Goal: Information Seeking & Learning: Learn about a topic

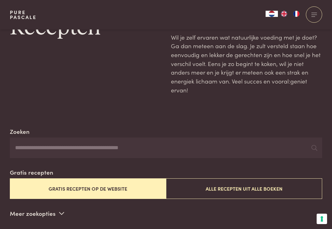
scroll to position [44, 0]
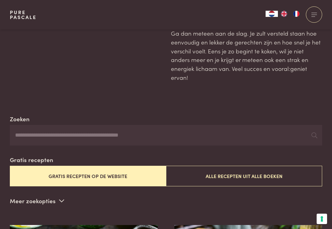
click at [262, 176] on button "Alle recepten uit alle boeken" at bounding box center [244, 176] width 156 height 21
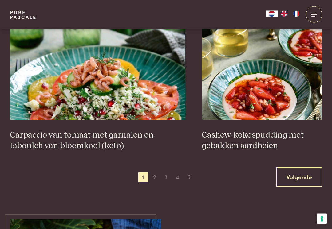
scroll to position [1113, 0]
click at [302, 174] on link "Volgende" at bounding box center [299, 177] width 46 height 19
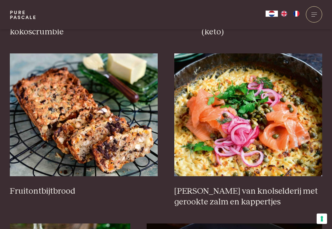
scroll to position [716, 0]
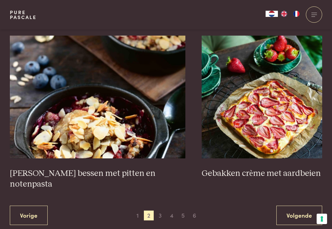
click at [294, 206] on link "Volgende" at bounding box center [299, 215] width 46 height 19
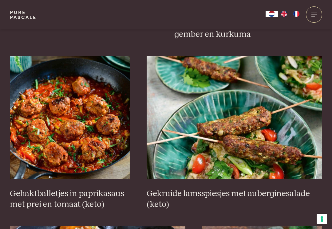
scroll to position [373, 0]
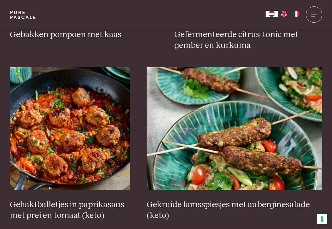
click at [115, 174] on img at bounding box center [70, 128] width 120 height 123
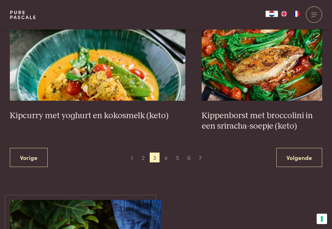
click at [297, 154] on link "Volgende" at bounding box center [299, 157] width 46 height 19
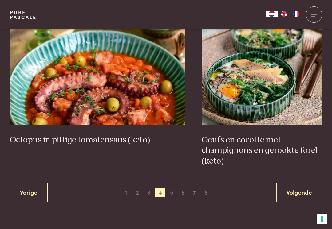
scroll to position [1097, 0]
click at [304, 193] on link "Volgende" at bounding box center [299, 192] width 46 height 19
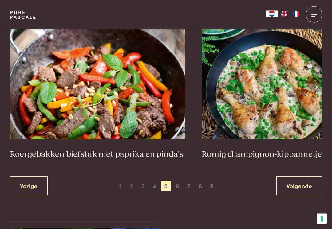
scroll to position [1107, 0]
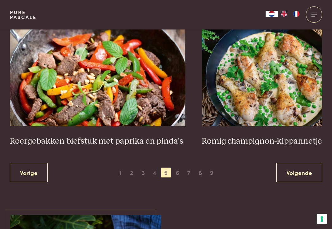
click at [296, 170] on link "Volgende" at bounding box center [299, 172] width 46 height 19
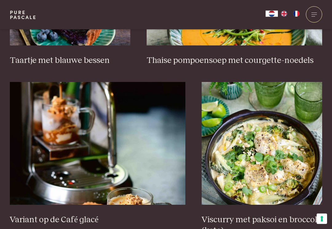
scroll to position [1028, 0]
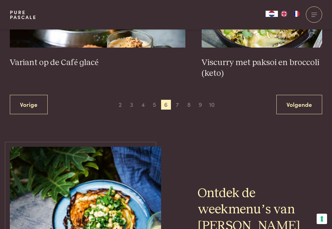
click at [295, 106] on link "Volgende" at bounding box center [299, 104] width 46 height 19
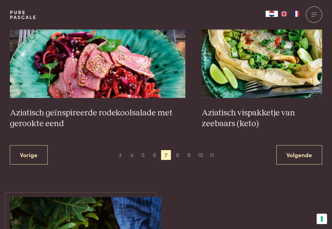
scroll to position [1138, 0]
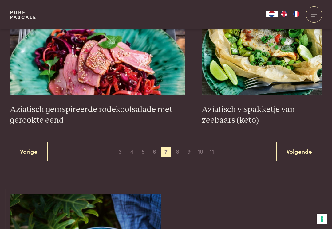
click at [306, 147] on link "Volgende" at bounding box center [299, 151] width 46 height 19
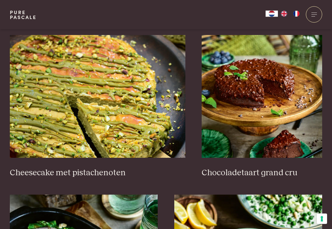
scroll to position [565, 0]
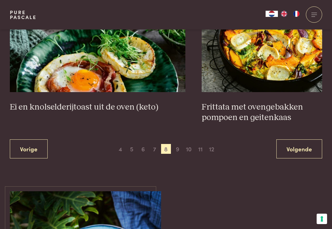
click at [303, 144] on link "Volgende" at bounding box center [299, 149] width 46 height 19
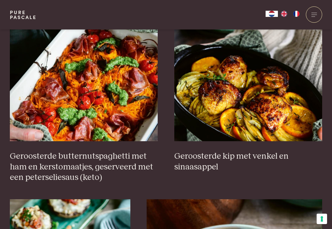
scroll to position [751, 0]
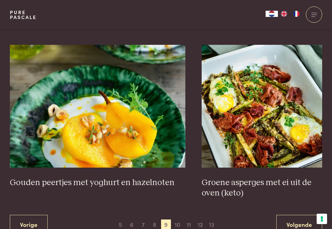
scroll to position [1076, 0]
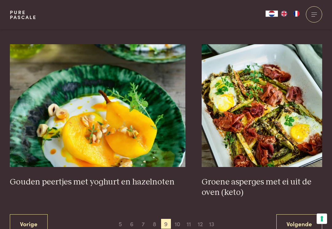
click at [294, 223] on link "Volgende" at bounding box center [299, 224] width 46 height 19
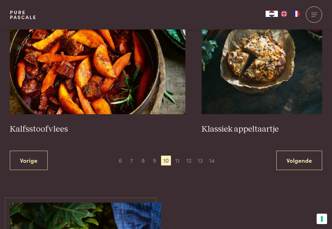
scroll to position [1110, 0]
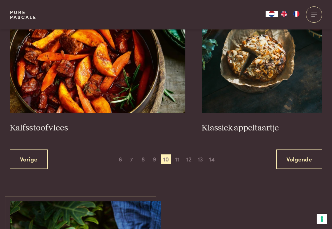
click at [300, 156] on link "Volgende" at bounding box center [299, 159] width 46 height 19
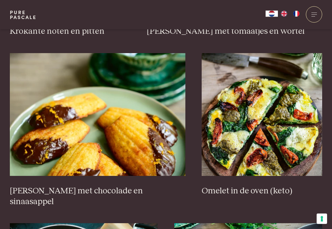
scroll to position [547, 0]
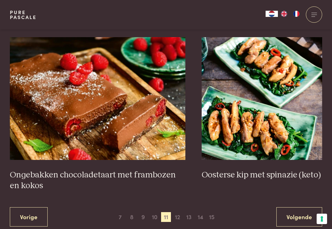
click at [306, 207] on link "Volgende" at bounding box center [299, 216] width 46 height 19
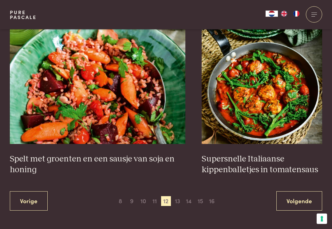
scroll to position [1089, 0]
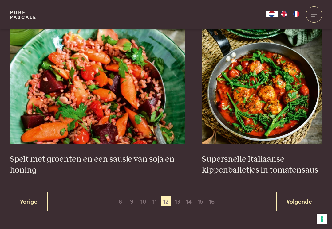
click at [305, 192] on link "Volgende" at bounding box center [299, 201] width 46 height 19
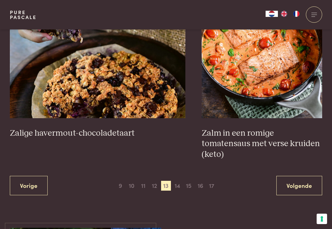
click at [297, 176] on link "Volgende" at bounding box center [299, 185] width 46 height 19
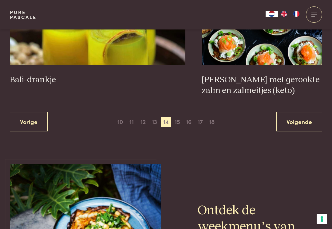
scroll to position [1170, 0]
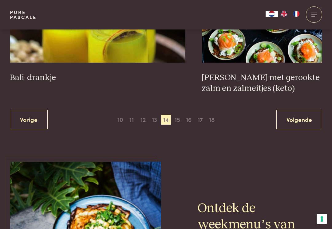
click at [308, 120] on link "Volgende" at bounding box center [299, 119] width 46 height 19
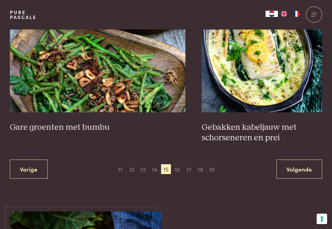
click at [297, 168] on link "Volgende" at bounding box center [299, 169] width 46 height 19
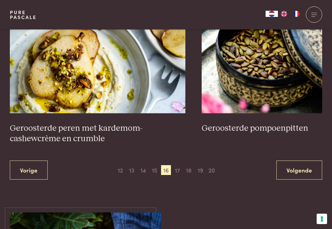
scroll to position [1136, 0]
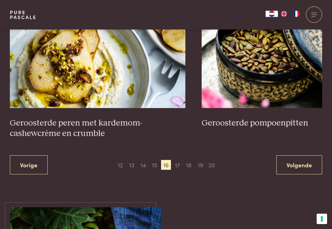
click at [301, 156] on link "Volgende" at bounding box center [299, 165] width 46 height 19
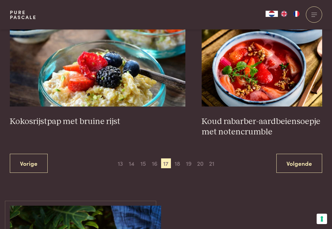
scroll to position [1137, 0]
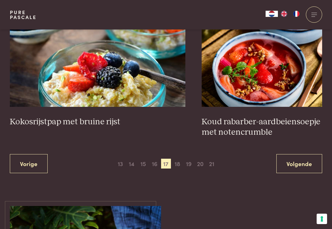
click at [298, 160] on link "Volgende" at bounding box center [299, 163] width 46 height 19
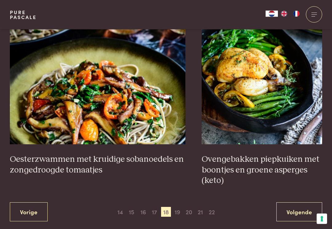
scroll to position [1098, 0]
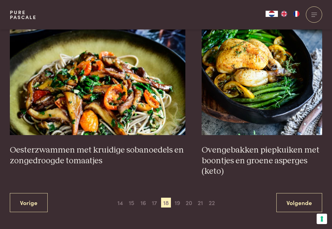
click at [290, 200] on link "Volgende" at bounding box center [299, 202] width 46 height 19
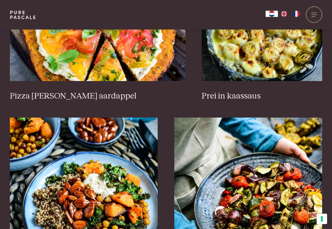
scroll to position [654, 0]
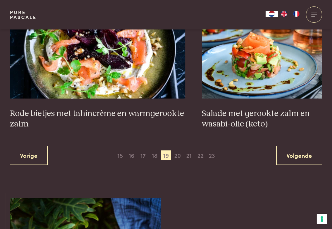
click at [298, 146] on link "Volgende" at bounding box center [299, 155] width 46 height 19
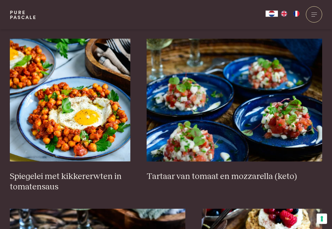
scroll to position [356, 0]
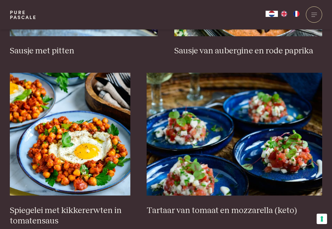
click at [109, 174] on img at bounding box center [70, 134] width 120 height 123
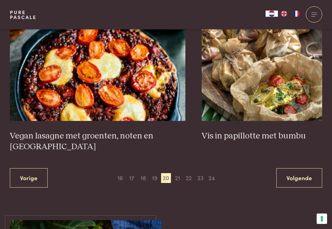
scroll to position [1152, 0]
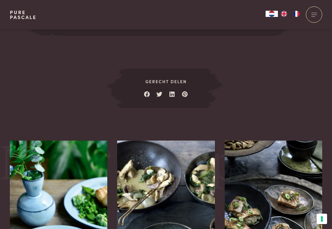
scroll to position [901, 0]
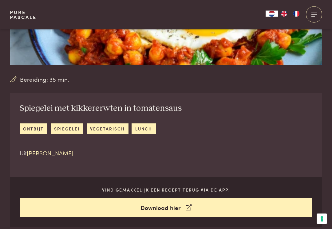
scroll to position [133, 0]
